Goal: Task Accomplishment & Management: Complete application form

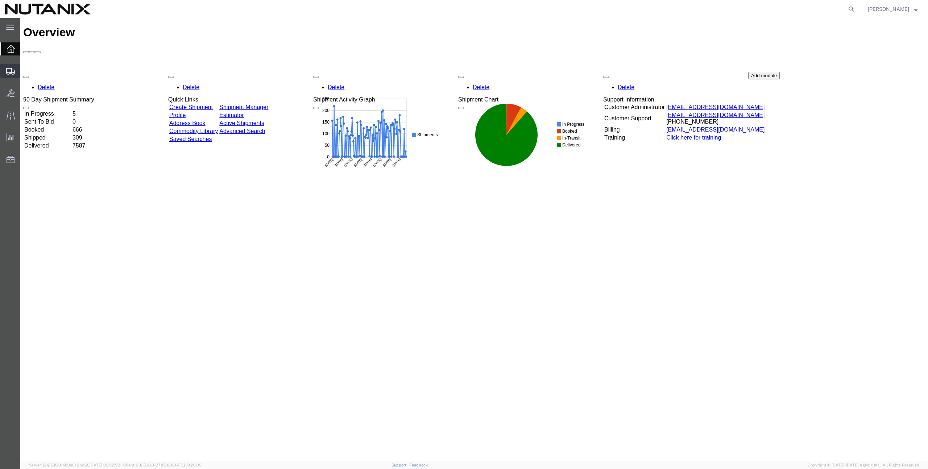
click at [0, 0] on span "Create from Template" at bounding box center [0, 0] width 0 height 0
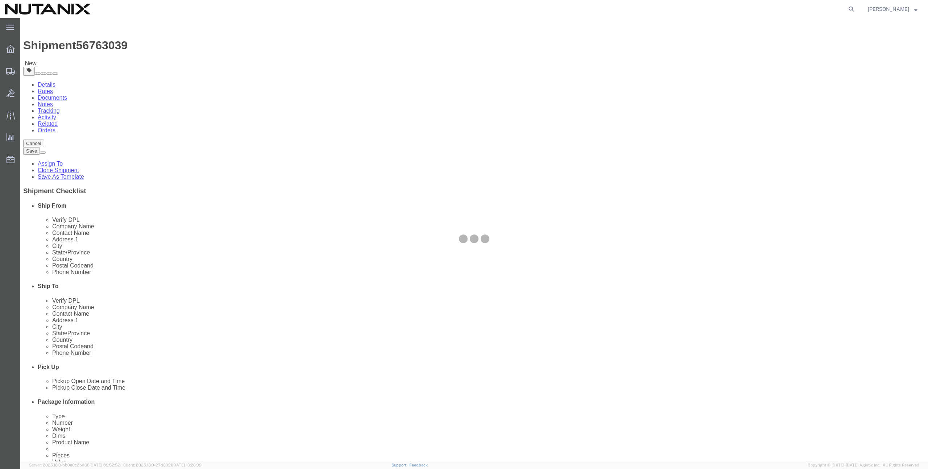
select select
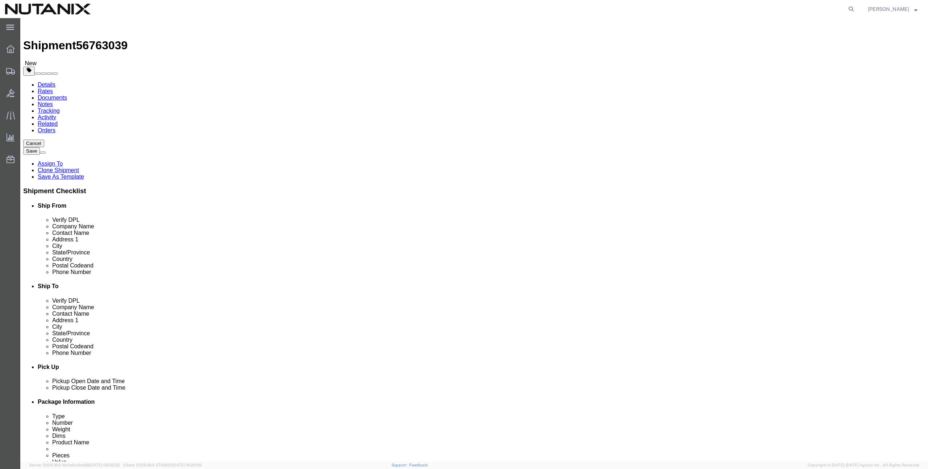
click input "text"
paste input "[PERSON_NAME]"
type input "[PERSON_NAME]"
drag, startPoint x: 550, startPoint y: 163, endPoint x: 894, endPoint y: 140, distance: 345.0
click input "text"
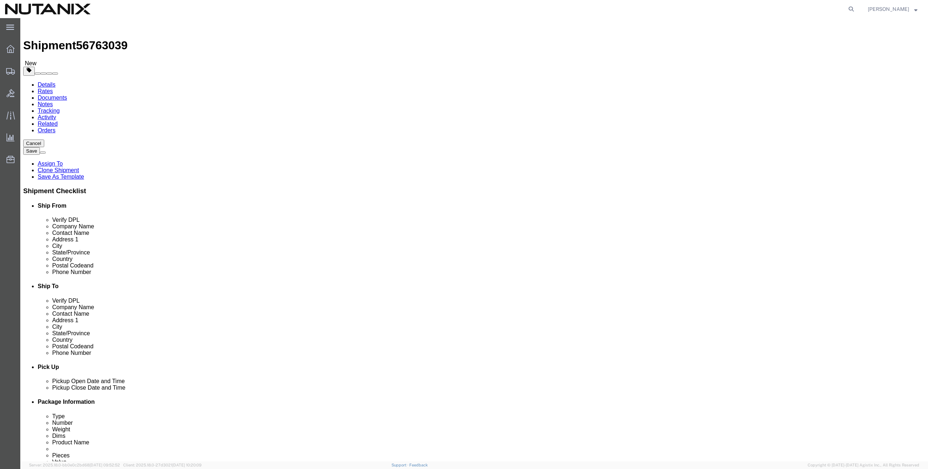
click input "text"
paste input "[STREET_ADDRESS]"
type input "[STREET_ADDRESS]"
select select
click input "text"
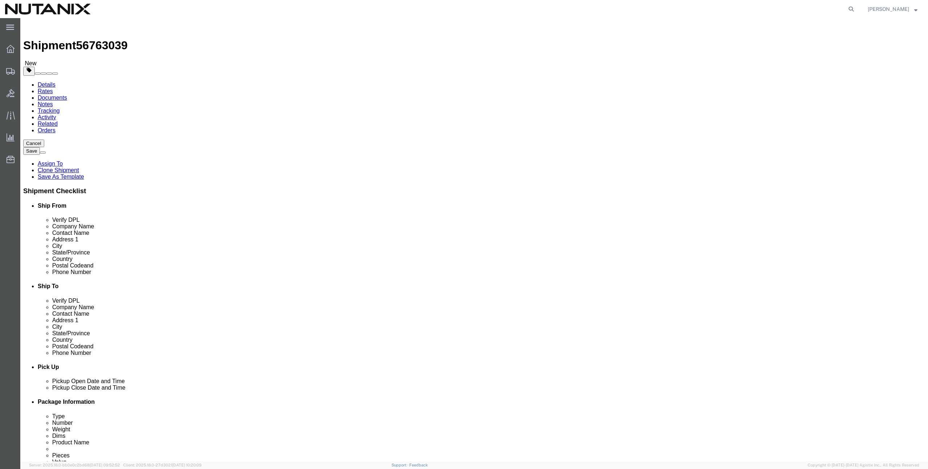
paste input "[PERSON_NAME][GEOGRAPHIC_DATA]"
type input "[PERSON_NAME][GEOGRAPHIC_DATA]"
select select
click input "Postal Code"
paste input "98391"
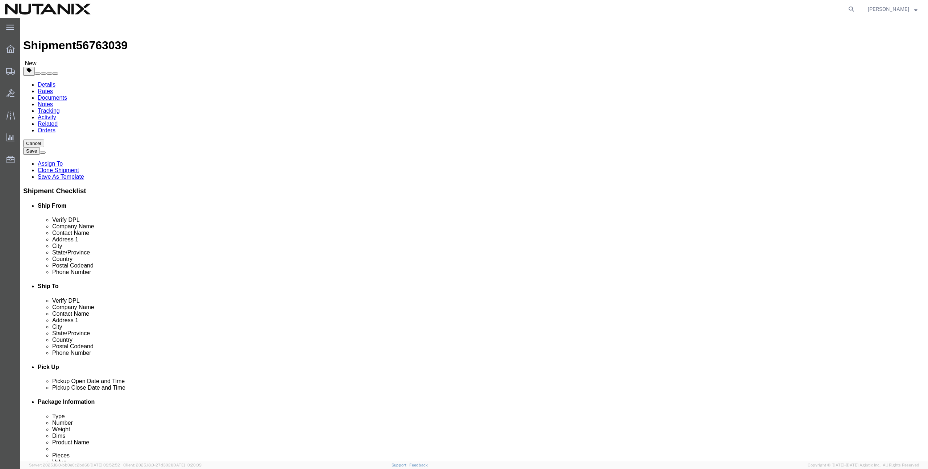
type input "98391"
select select
click input "text"
type input "9999999999"
click input "text"
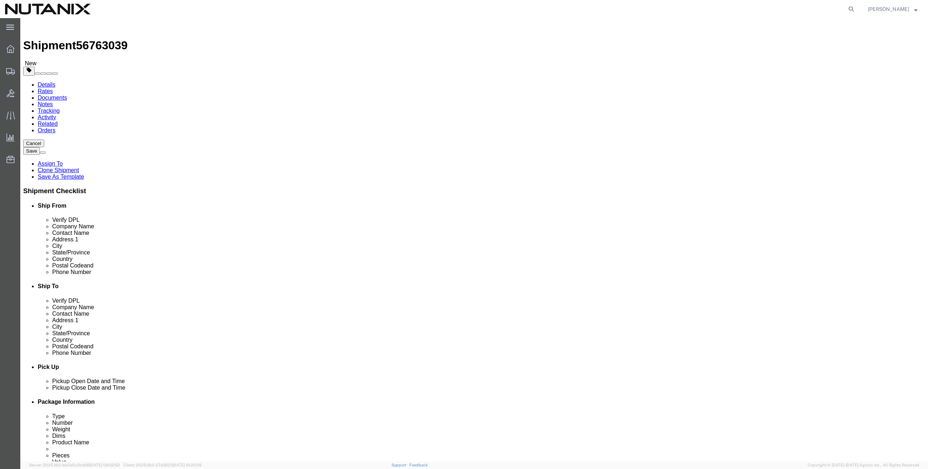
paste input "[PERSON_NAME][EMAIL_ADDRESS][PERSON_NAME][DOMAIN_NAME]"
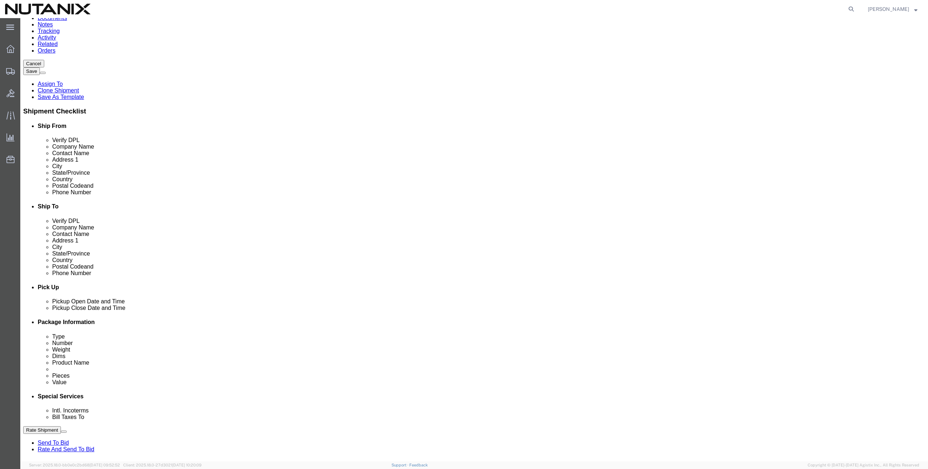
scroll to position [179, 0]
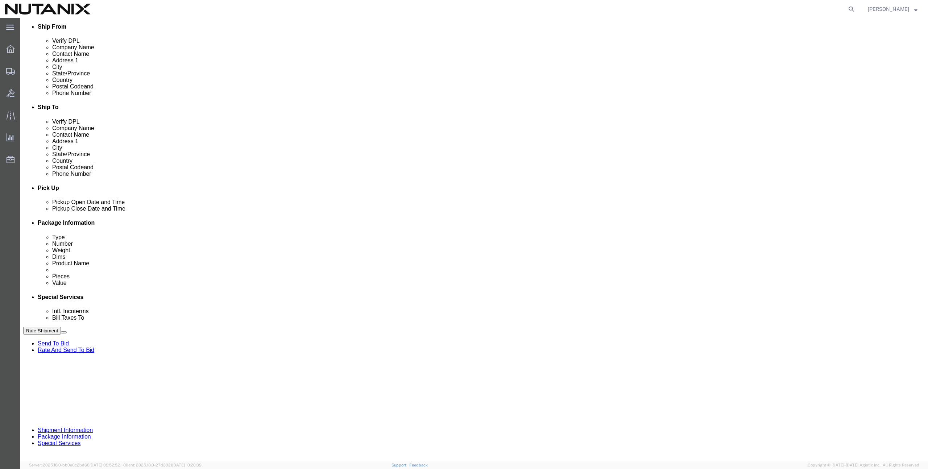
type input "[PERSON_NAME][EMAIL_ADDRESS][PERSON_NAME][DOMAIN_NAME]"
checkbox input "true"
drag, startPoint x: 398, startPoint y: 272, endPoint x: 481, endPoint y: 257, distance: 85.0
click input "TASK"
drag, startPoint x: 418, startPoint y: 266, endPoint x: 311, endPoint y: 260, distance: 107.4
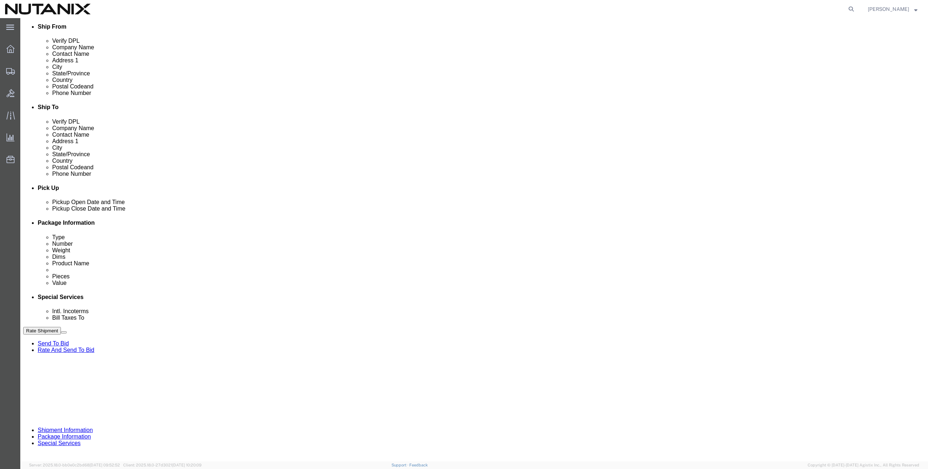
click div "Select Account Type Activity ID Airline Appointment Number ASN Batch Request # …"
paste input "0434931"
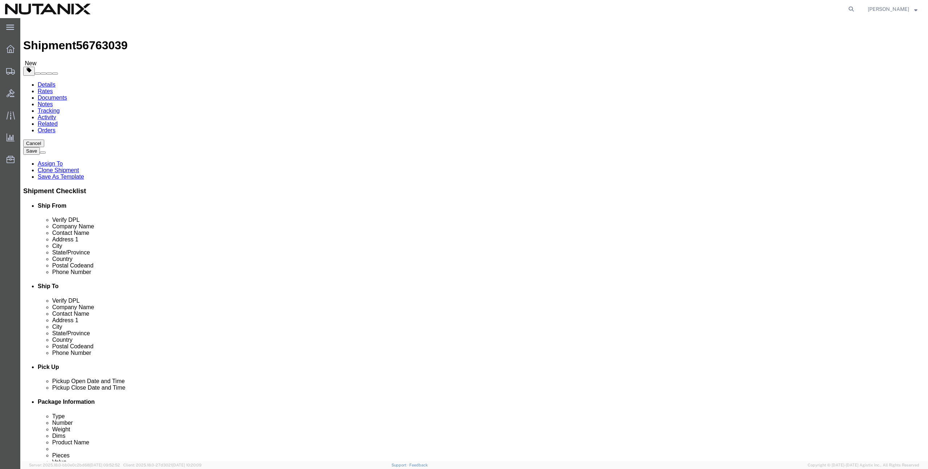
type input "TASK0434931"
click button "Rate Shipment"
drag, startPoint x: 550, startPoint y: 341, endPoint x: 546, endPoint y: 340, distance: 4.1
select select
select select "CA"
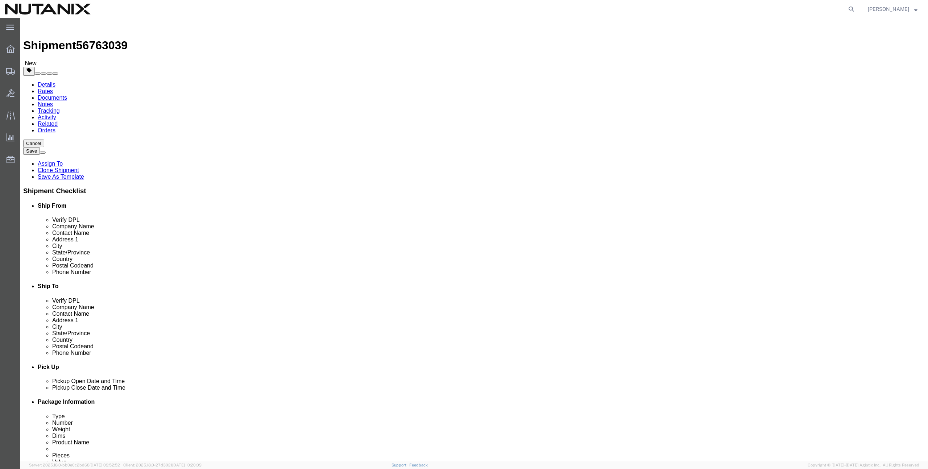
scroll to position [376, 0]
select select
select select "WA"
click button "Rate Shipment"
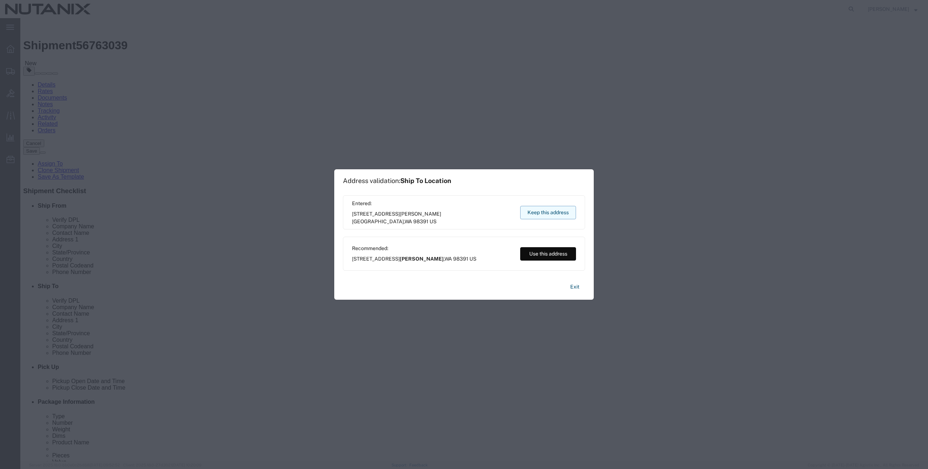
click at [556, 215] on button "Keep this address" at bounding box center [548, 212] width 56 height 13
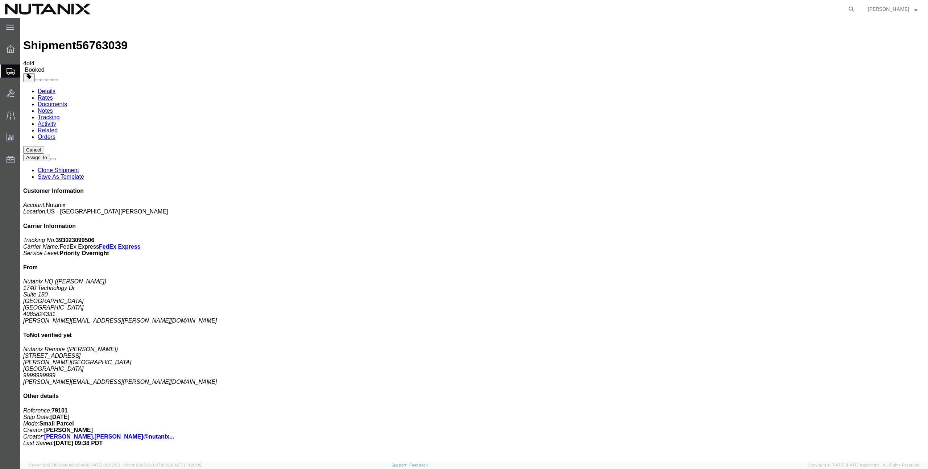
copy td "393023099506"
